Goal: Find specific page/section: Find specific page/section

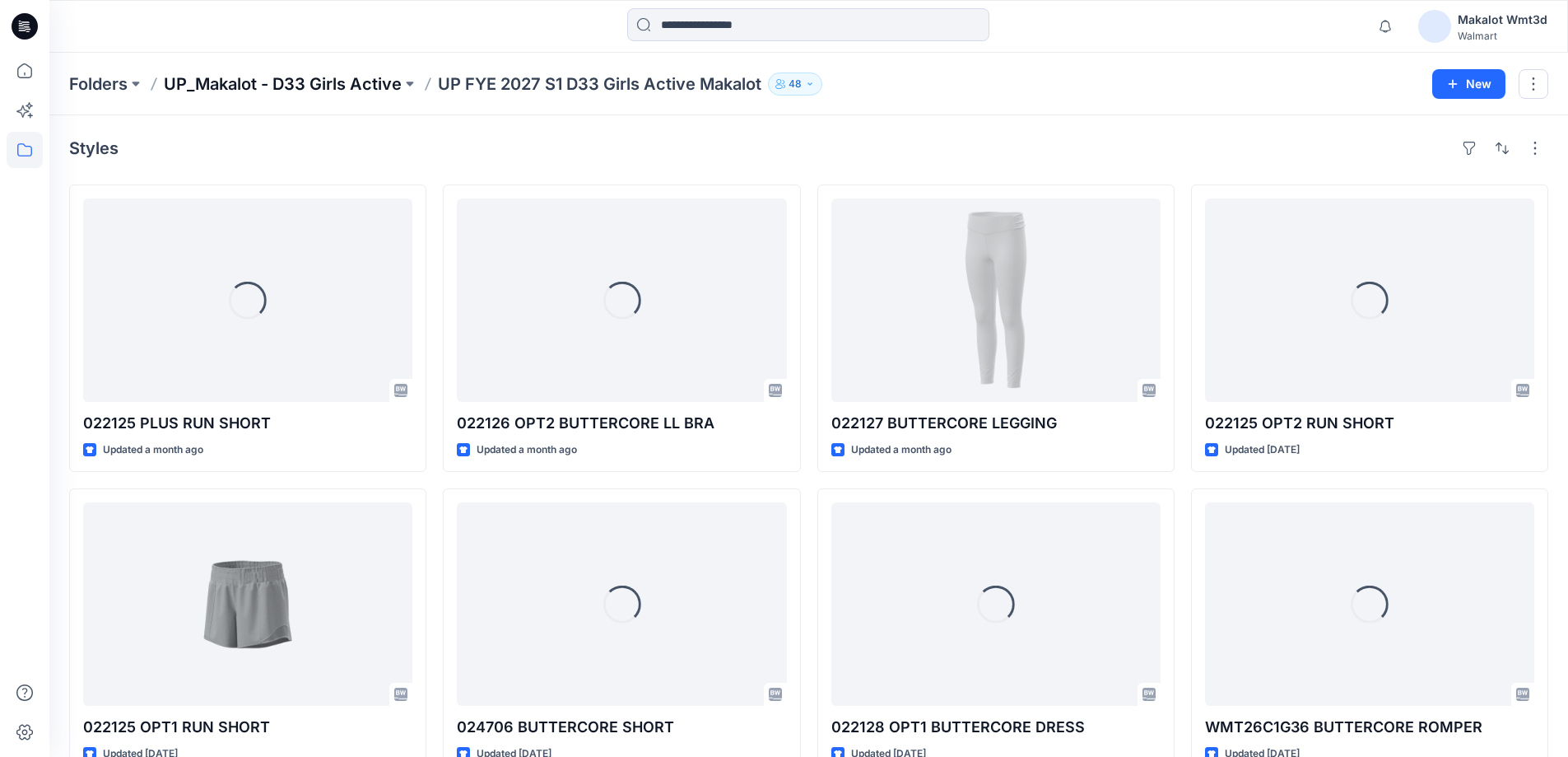
click at [334, 83] on p "UP_Makalot - D33 Girls Active" at bounding box center [282, 84] width 238 height 23
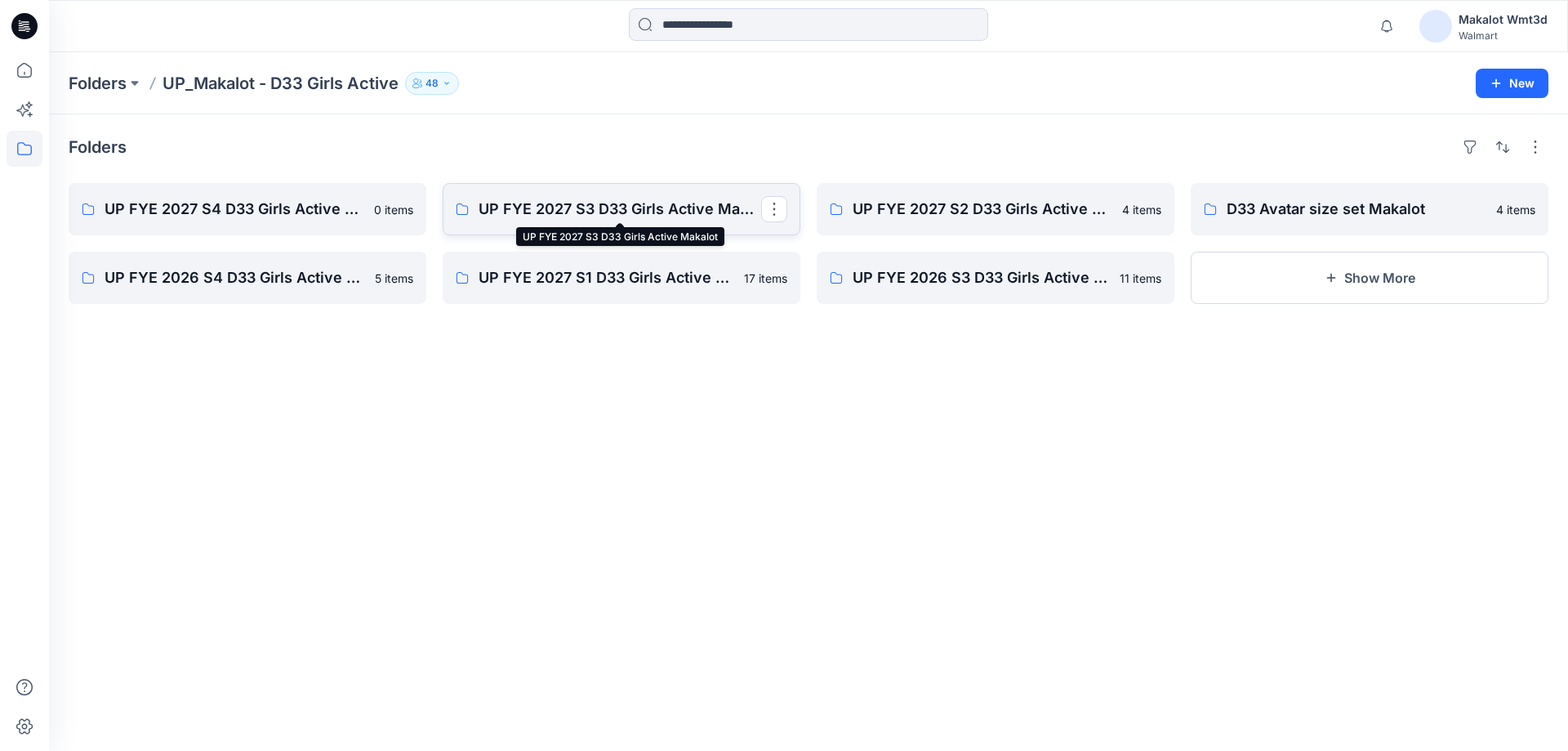
click at [546, 219] on p "UP FYE 2027 S3 D33 Girls Active Makalot" at bounding box center [620, 209] width 283 height 23
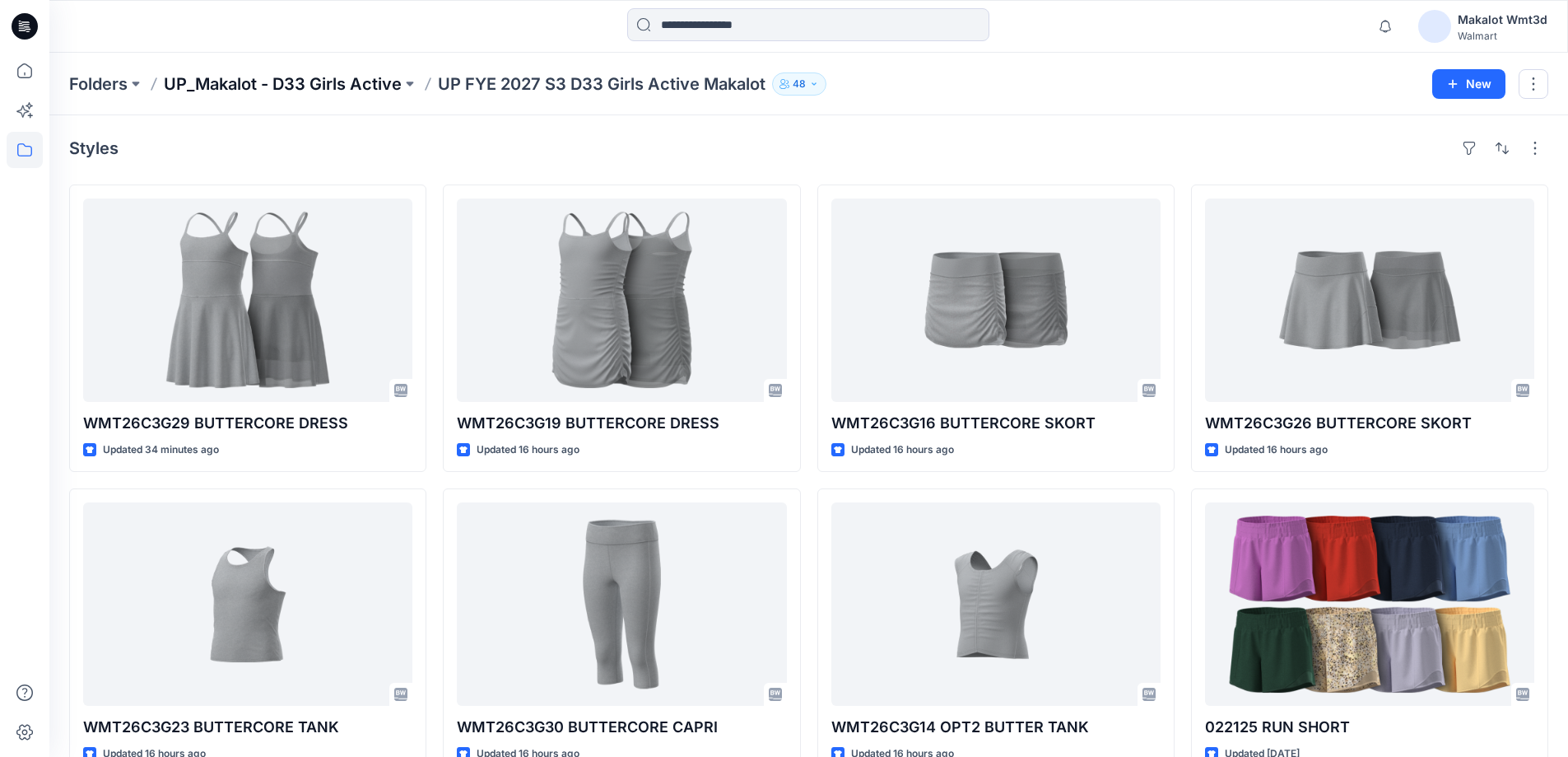
click at [389, 80] on p "UP_Makalot - D33 Girls Active" at bounding box center [282, 84] width 238 height 23
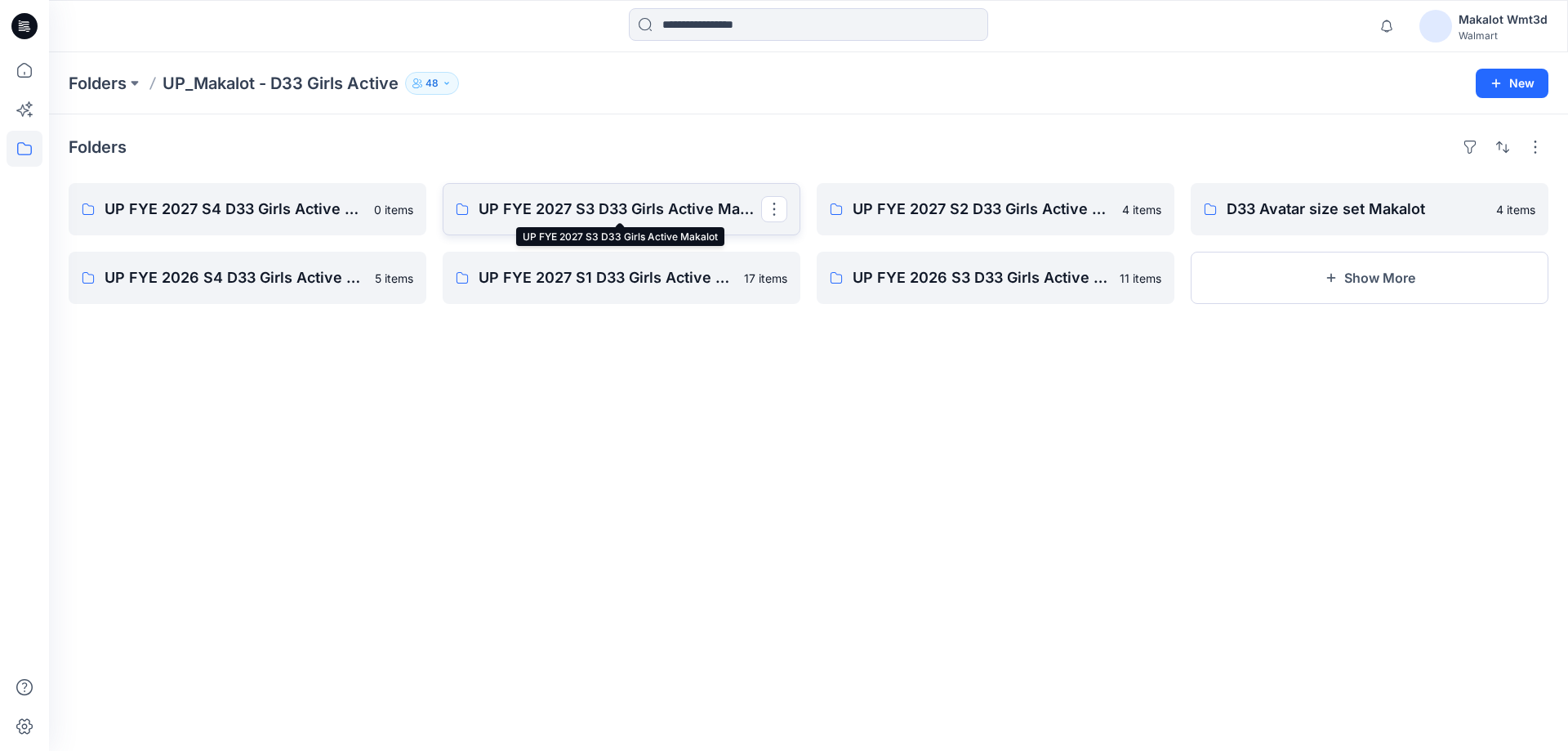
click at [666, 209] on p "UP FYE 2027 S3 D33 Girls Active Makalot" at bounding box center [620, 209] width 283 height 23
